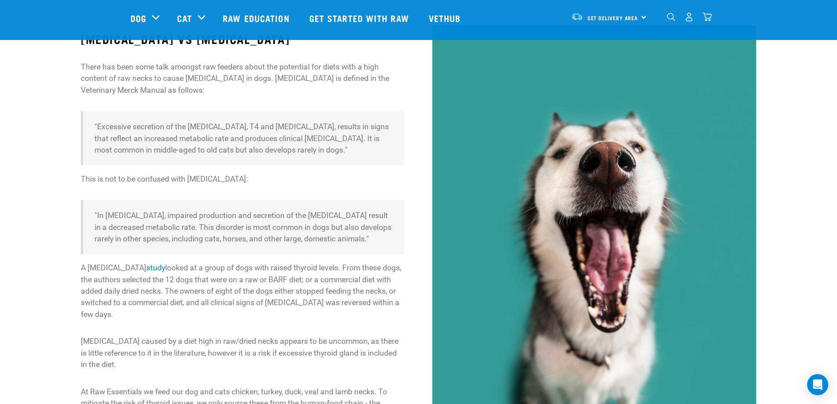
scroll to position [132, 0]
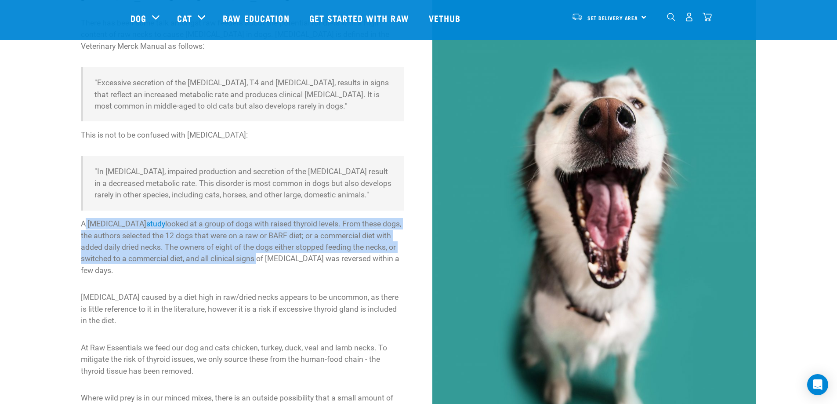
drag, startPoint x: 84, startPoint y: 235, endPoint x: 256, endPoint y: 269, distance: 175.8
click at [256, 269] on p "A [MEDICAL_DATA] study looked at a group of dogs with raised thyroid levels. Fr…" at bounding box center [242, 247] width 323 height 58
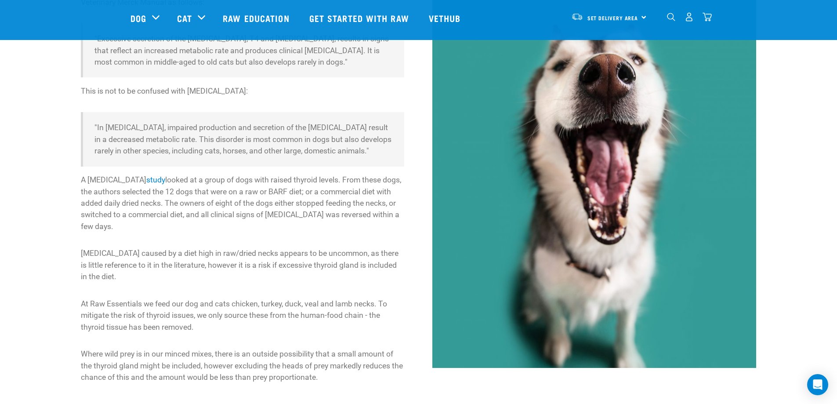
scroll to position [220, 0]
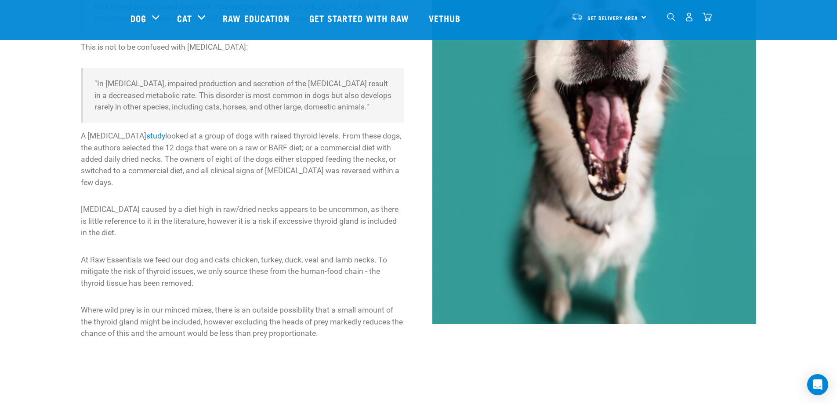
drag, startPoint x: 81, startPoint y: 221, endPoint x: 238, endPoint y: 240, distance: 158.0
click at [238, 238] on p "[MEDICAL_DATA] caused by a diet high in raw/dried necks appears to be uncommon,…" at bounding box center [242, 220] width 323 height 35
drag, startPoint x: 289, startPoint y: 187, endPoint x: 293, endPoint y: 189, distance: 4.5
click at [293, 188] on p "A [MEDICAL_DATA] study looked at a group of dogs with raised thyroid levels. Fr…" at bounding box center [242, 159] width 323 height 58
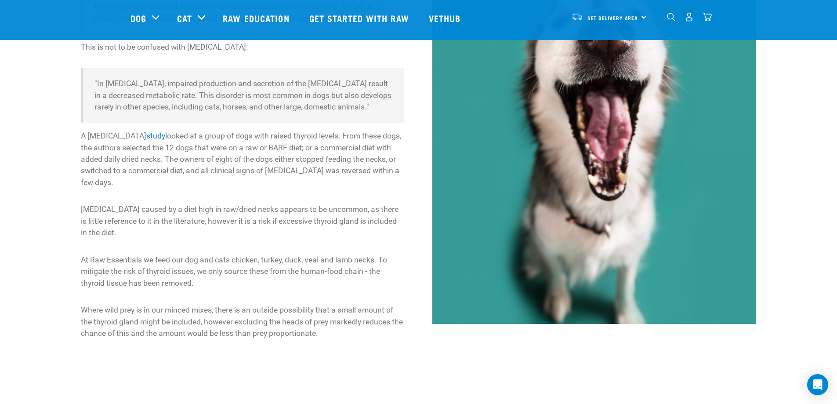
click at [293, 188] on p "A [MEDICAL_DATA] study looked at a group of dogs with raised thyroid levels. Fr…" at bounding box center [242, 159] width 323 height 58
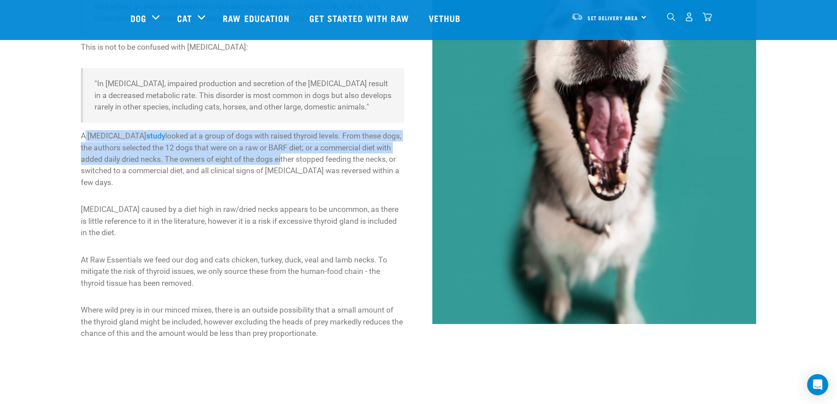
drag, startPoint x: 84, startPoint y: 147, endPoint x: 283, endPoint y: 175, distance: 200.9
click at [283, 175] on p "A [MEDICAL_DATA] study looked at a group of dogs with raised thyroid levels. Fr…" at bounding box center [242, 159] width 323 height 58
click at [175, 171] on p "A [MEDICAL_DATA] study looked at a group of dogs with raised thyroid levels. Fr…" at bounding box center [242, 159] width 323 height 58
click at [173, 170] on p "A [MEDICAL_DATA] study looked at a group of dogs with raised thyroid levels. Fr…" at bounding box center [242, 159] width 323 height 58
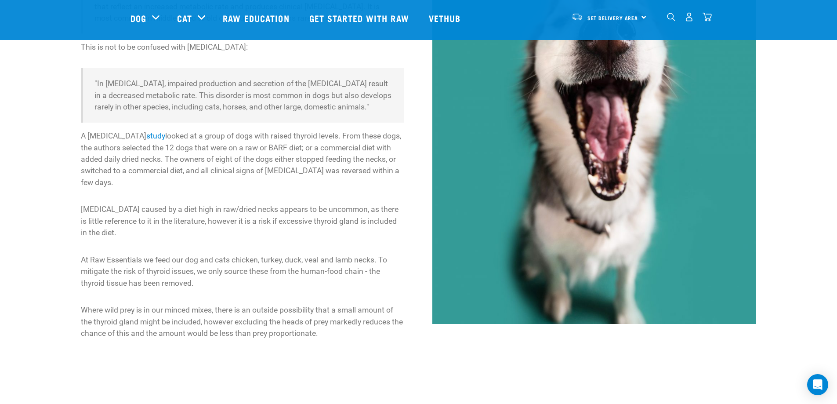
click at [198, 179] on p "A [MEDICAL_DATA] study looked at a group of dogs with raised thyroid levels. Fr…" at bounding box center [242, 159] width 323 height 58
click at [146, 140] on link "study" at bounding box center [155, 135] width 19 height 9
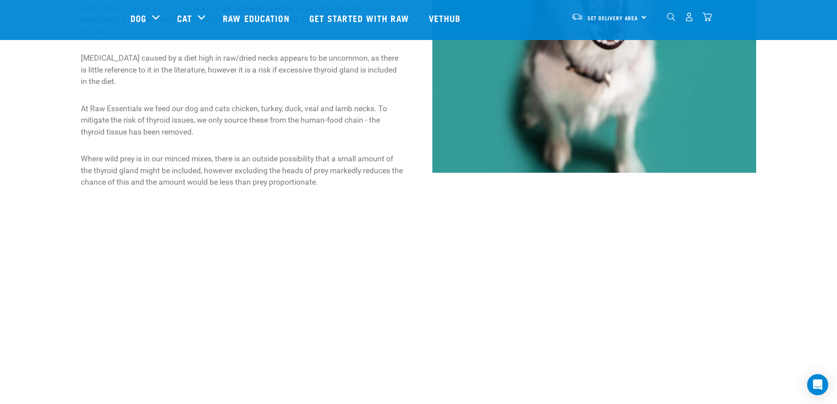
scroll to position [415, 0]
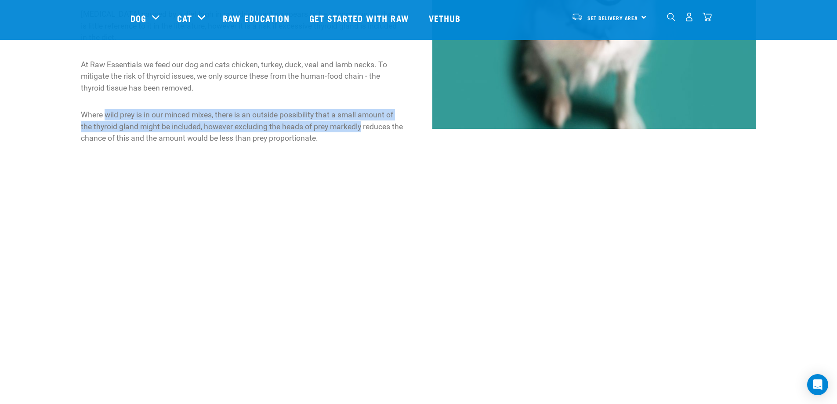
drag, startPoint x: 108, startPoint y: 122, endPoint x: 368, endPoint y: 137, distance: 260.9
click at [368, 137] on p "Where wild prey is in our minced mixes, there is an outside possibility that a …" at bounding box center [242, 126] width 323 height 35
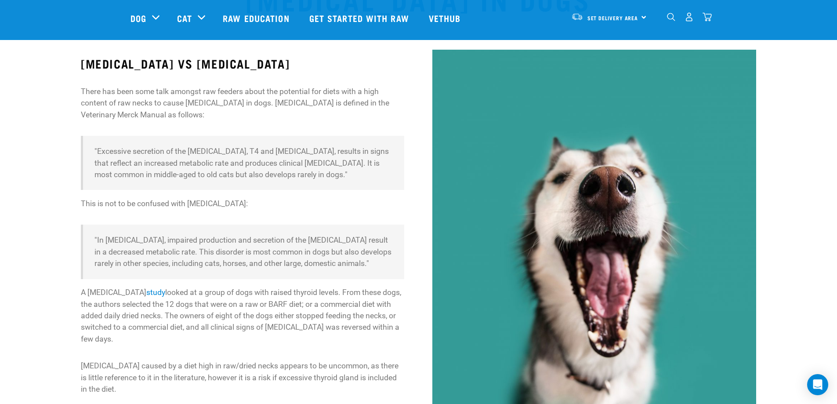
scroll to position [0, 0]
